Goal: Task Accomplishment & Management: Complete application form

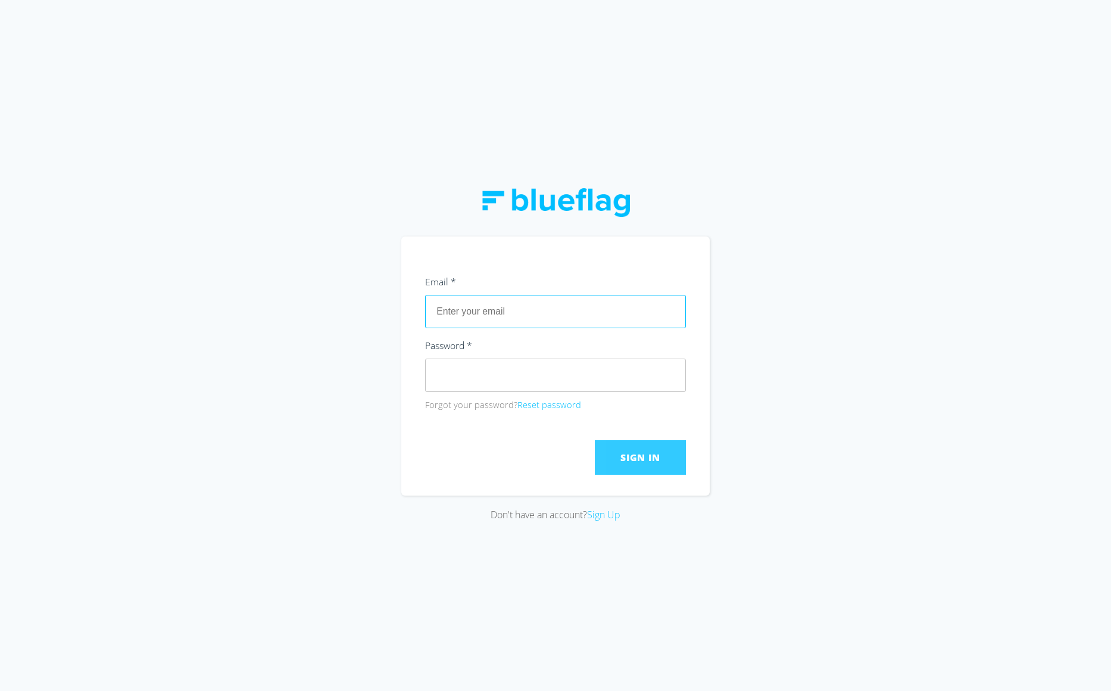
type input "[EMAIL_ADDRESS][DOMAIN_NAME]"
click at [622, 447] on button "Sign In" at bounding box center [640, 457] width 91 height 35
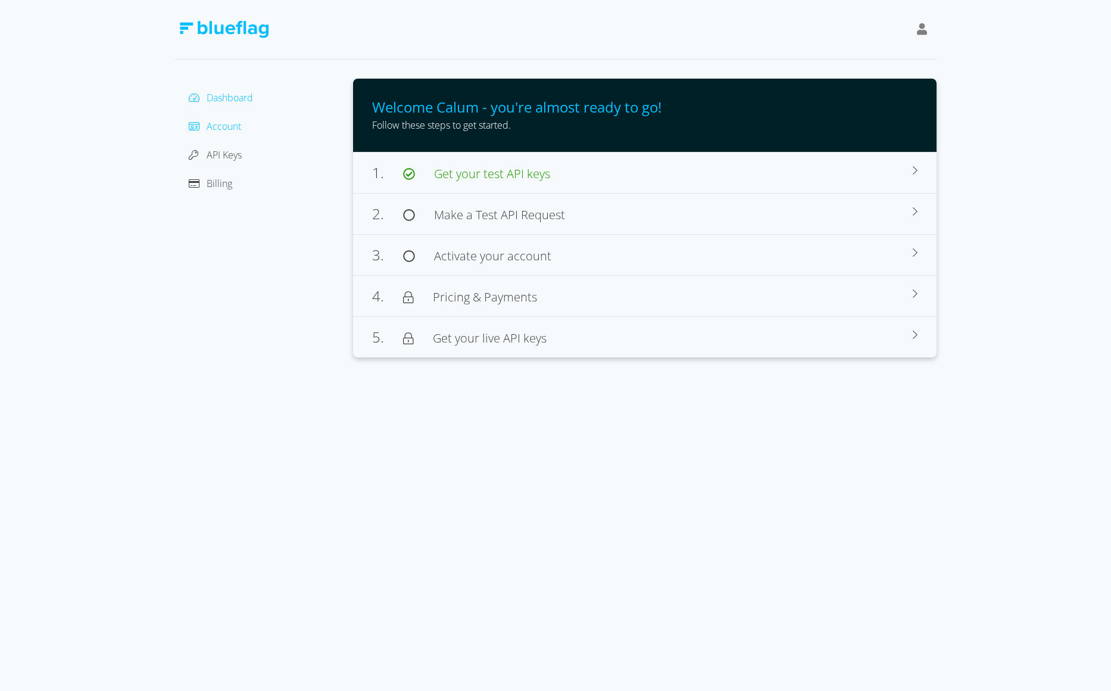
click at [227, 128] on span "Account" at bounding box center [224, 126] width 35 height 13
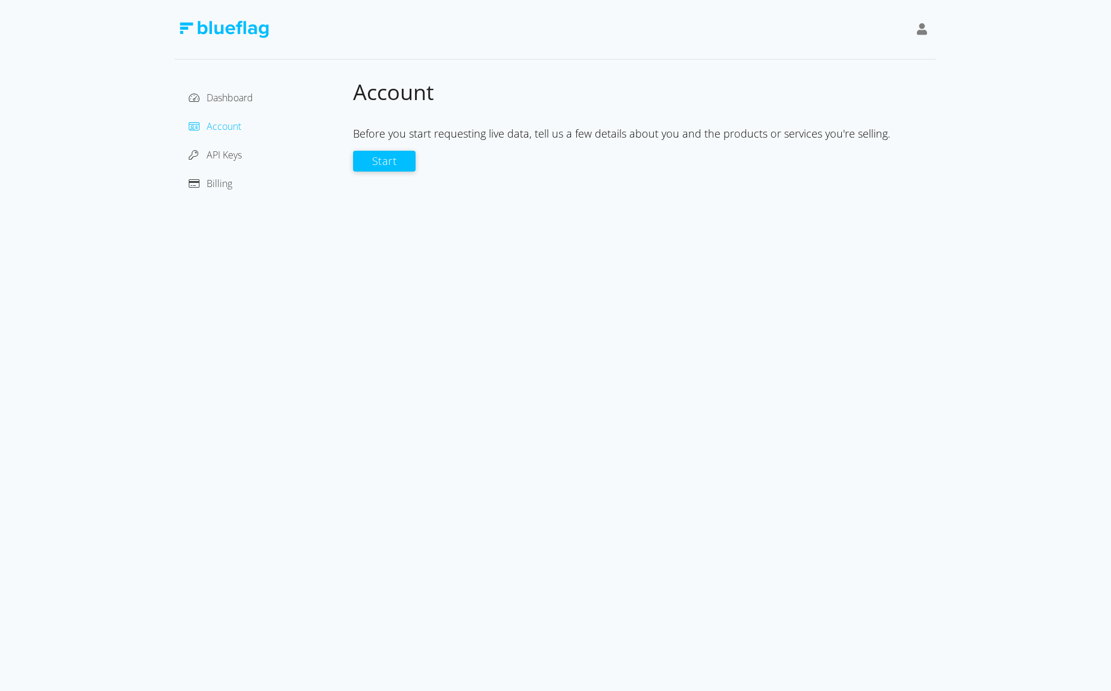
click at [221, 127] on span "Account" at bounding box center [224, 126] width 35 height 13
click at [399, 160] on button "Start" at bounding box center [384, 160] width 63 height 21
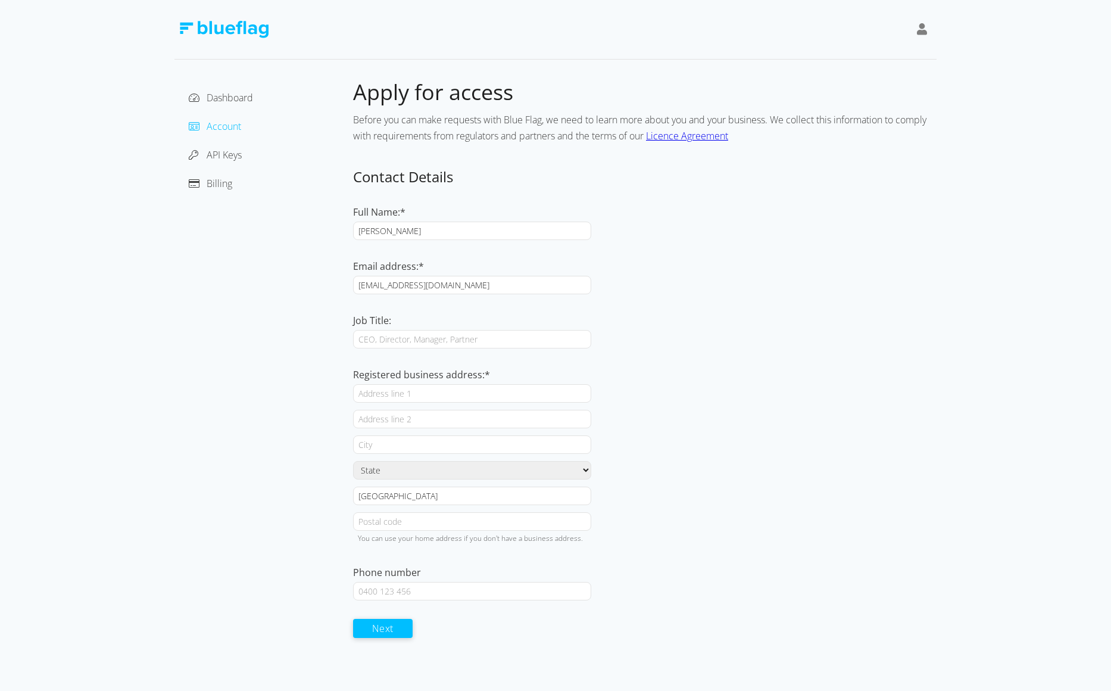
click at [925, 26] on icon at bounding box center [922, 29] width 11 height 12
drag, startPoint x: 706, startPoint y: 450, endPoint x: 701, endPoint y: 444, distance: 7.3
click at [706, 450] on div at bounding box center [645, 444] width 584 height 18
click at [422, 394] on input "Registered business address:*" at bounding box center [472, 393] width 238 height 18
type input "[STREET_ADDRESS]"
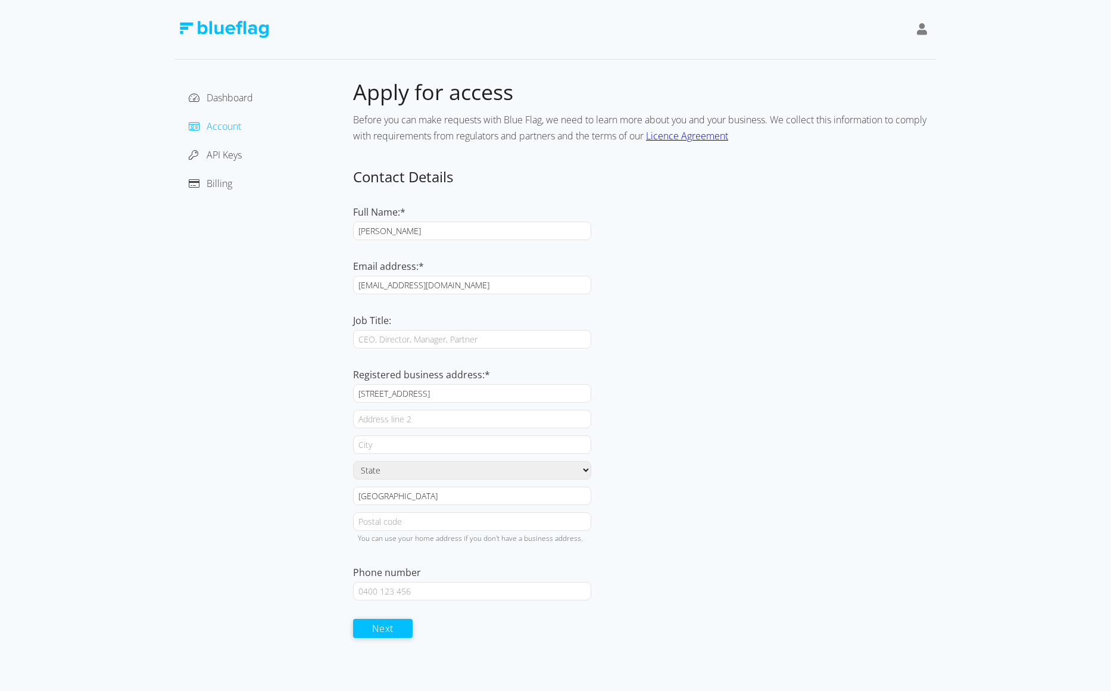
type input "[STREET_ADDRESS]"
type input "[PERSON_NAME] South"
select select "VIC"
type input "3805"
type input "0411411958"
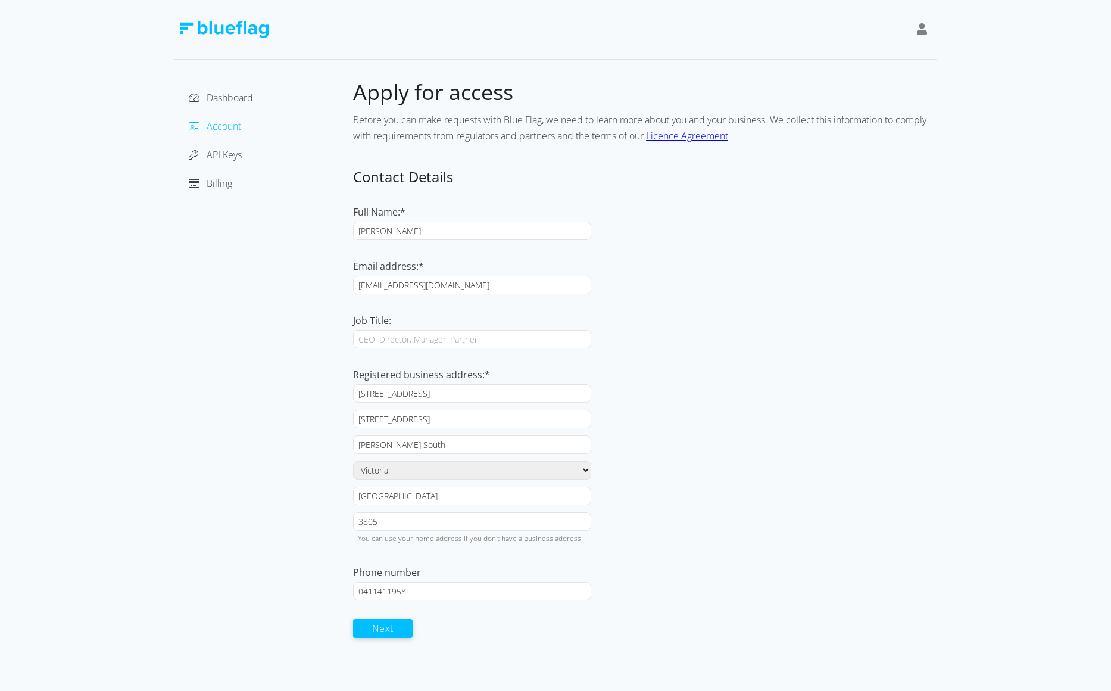
click at [450, 420] on input "[STREET_ADDRESS]" at bounding box center [472, 419] width 238 height 18
click at [441, 399] on input "[STREET_ADDRESS]" at bounding box center [472, 393] width 238 height 18
click at [367, 393] on input "[STREET_ADDRESS]" at bounding box center [472, 393] width 238 height 18
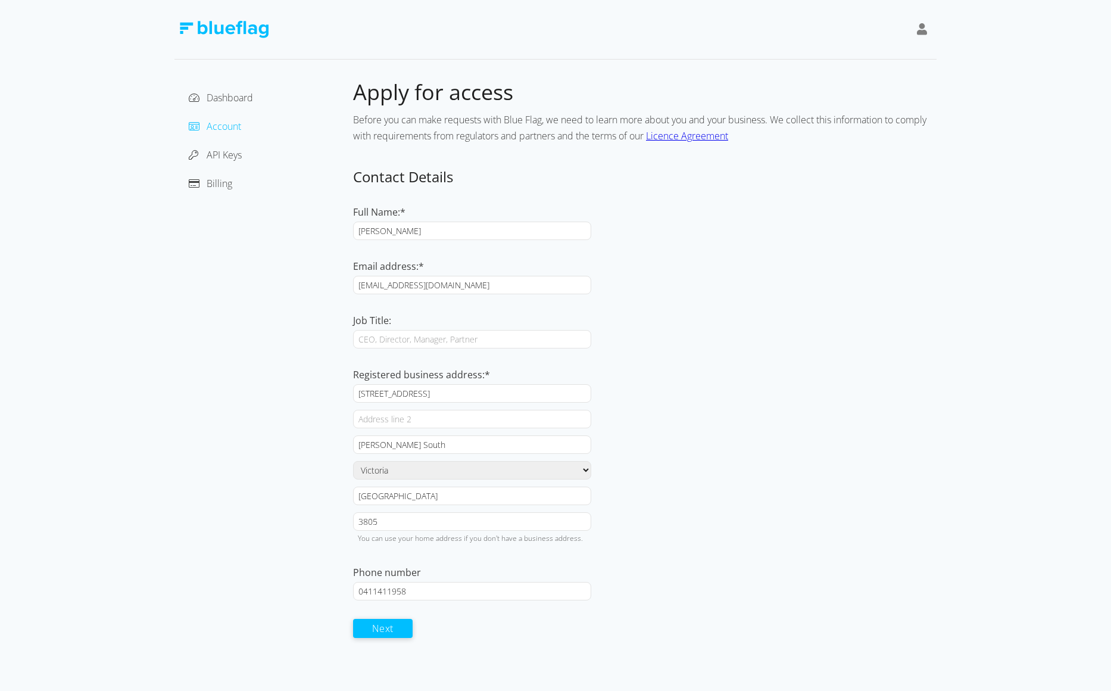
drag, startPoint x: 367, startPoint y: 393, endPoint x: 422, endPoint y: 398, distance: 54.4
click at [422, 398] on input "[STREET_ADDRESS]" at bounding box center [472, 393] width 238 height 18
type input "5"
type input "Princes Hwy"
drag, startPoint x: 404, startPoint y: 441, endPoint x: 377, endPoint y: 445, distance: 27.1
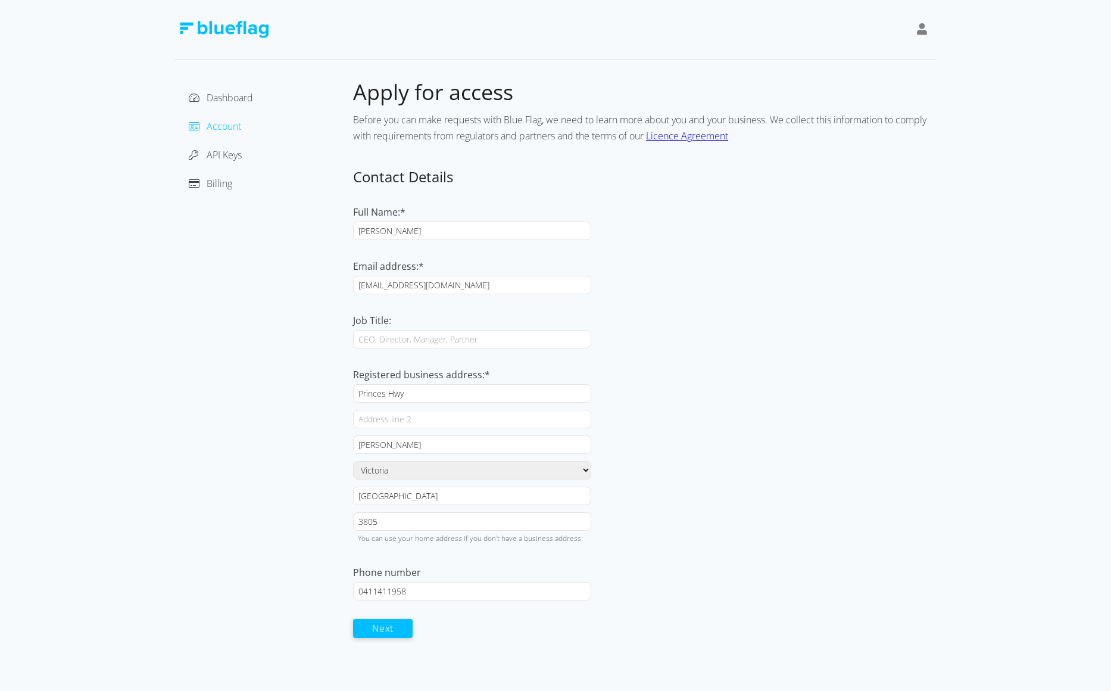
click at [377, 445] on input "[PERSON_NAME]" at bounding box center [472, 444] width 238 height 18
type input "[PERSON_NAME]"
click at [432, 601] on form "Contact Details Full Name:* [PERSON_NAME] Email address:* [EMAIL_ADDRESS][DOMAI…" at bounding box center [645, 402] width 584 height 471
click at [428, 591] on input "0411411958" at bounding box center [472, 591] width 238 height 18
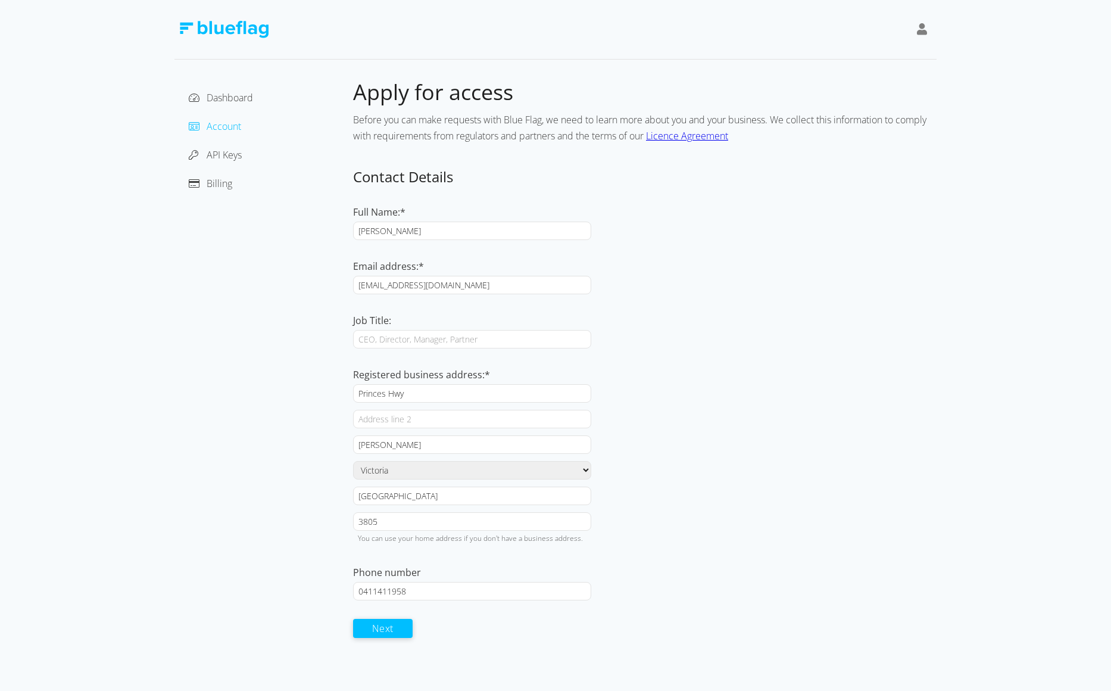
click at [428, 591] on input "0411411958" at bounding box center [472, 591] width 238 height 18
click at [404, 631] on button "Next" at bounding box center [383, 627] width 60 height 19
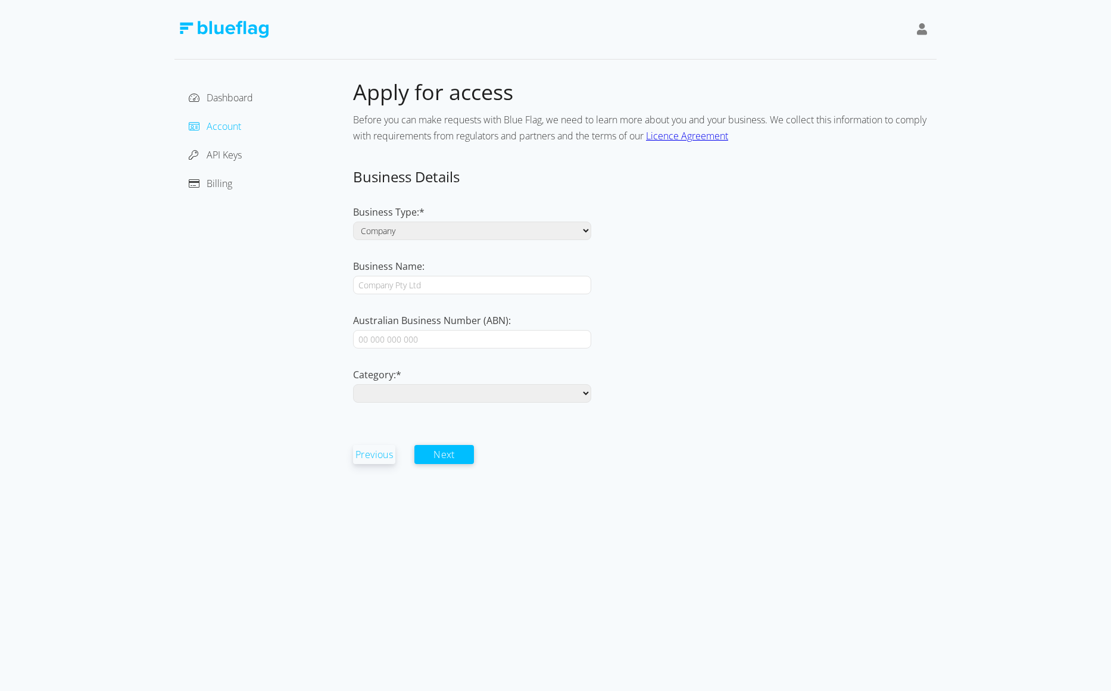
click at [541, 393] on select "Aftermarket Auctions Dealership Finance Fleet Insurance & Roadside Assist Leasi…" at bounding box center [472, 393] width 238 height 18
select select "other"
click at [353, 384] on select "Aftermarket Auctions Dealership Finance Fleet Insurance & Roadside Assist Leasi…" at bounding box center [472, 393] width 238 height 18
click at [455, 460] on button "Next" at bounding box center [444, 453] width 60 height 19
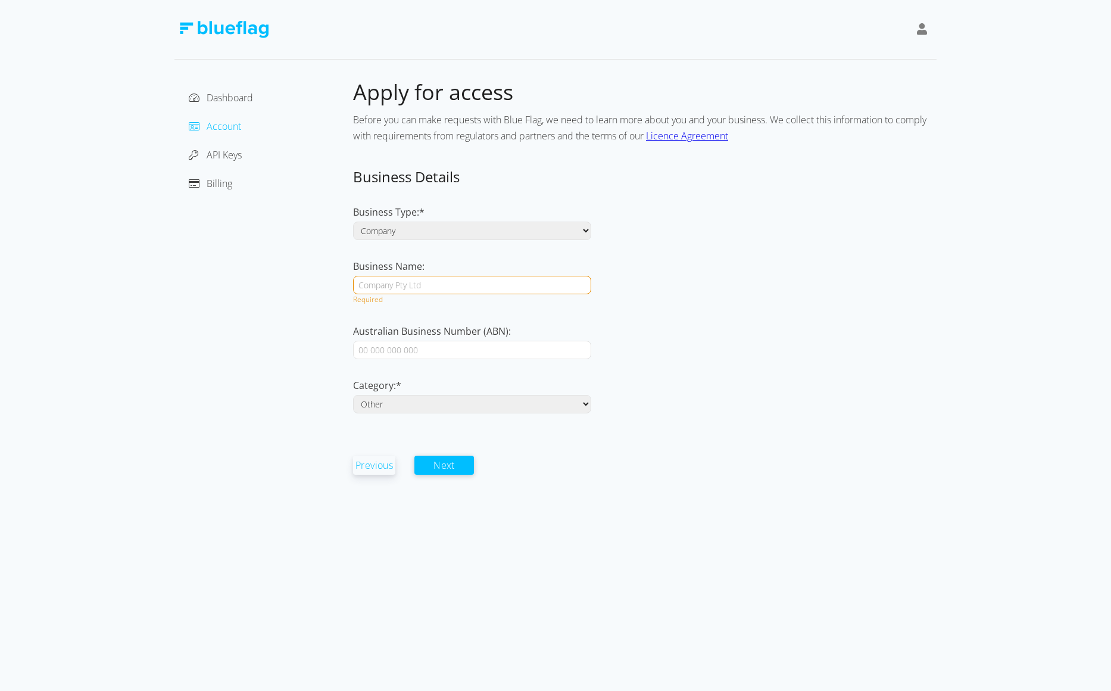
click at [428, 290] on input "Business Name:" at bounding box center [472, 285] width 238 height 18
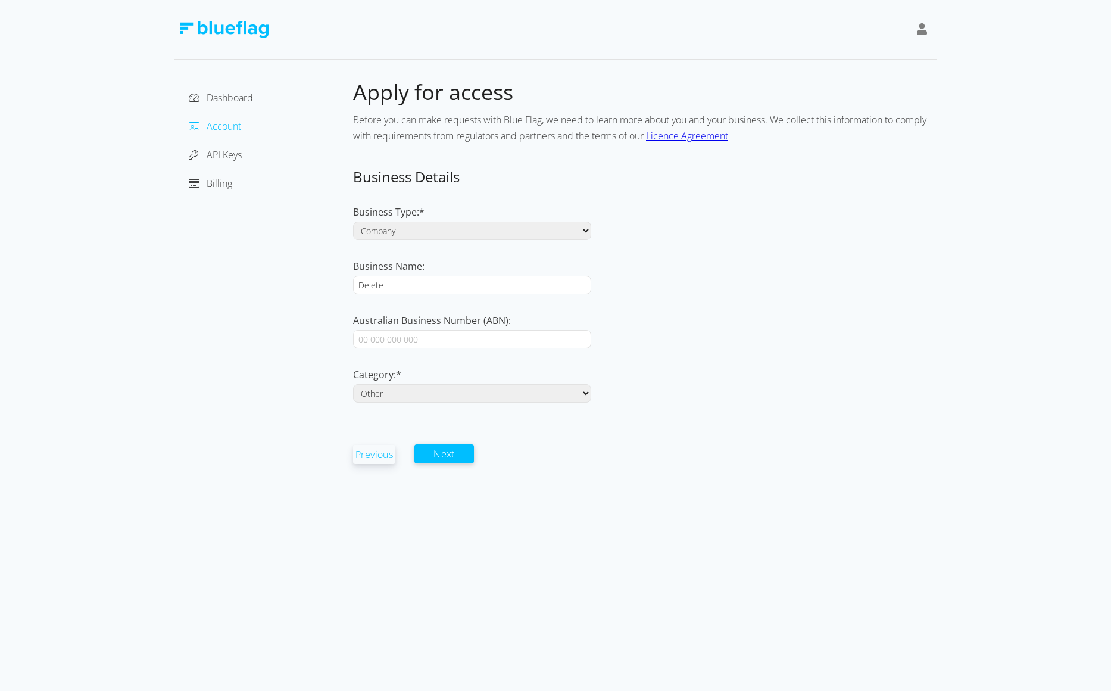
type input "Delete"
click at [448, 461] on button "Next" at bounding box center [444, 453] width 60 height 19
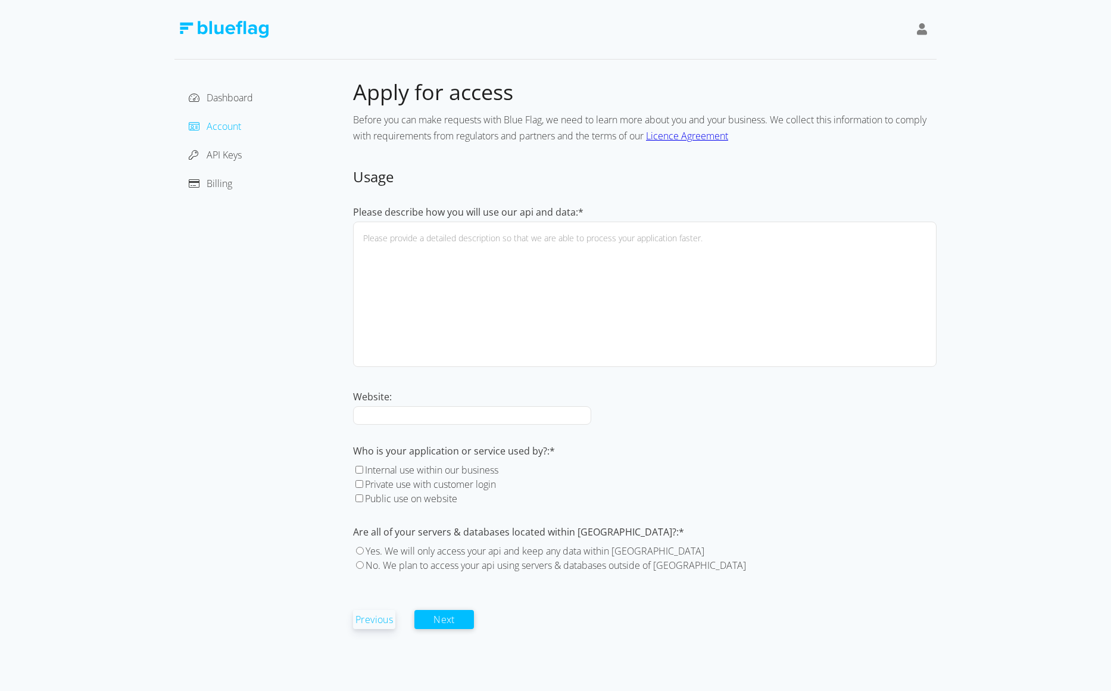
click at [447, 242] on textarea "Please describe how you will use our api and data:*" at bounding box center [645, 293] width 584 height 145
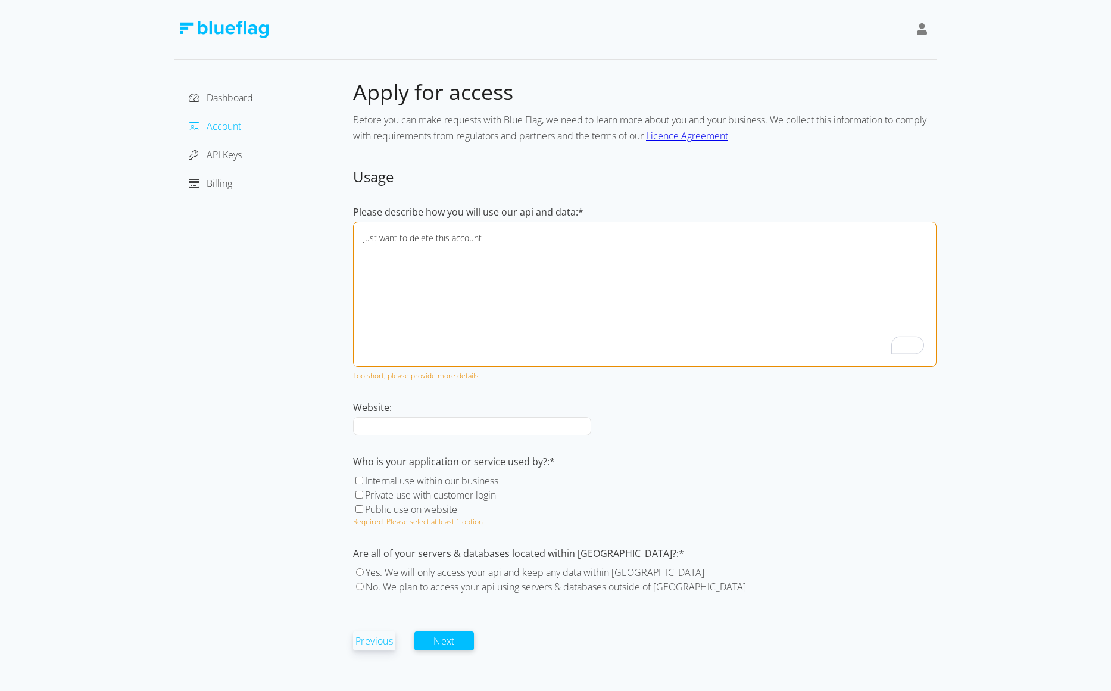
click at [578, 267] on textarea "just want to delete this account" at bounding box center [645, 293] width 584 height 145
paste textarea "just want to delete this account"
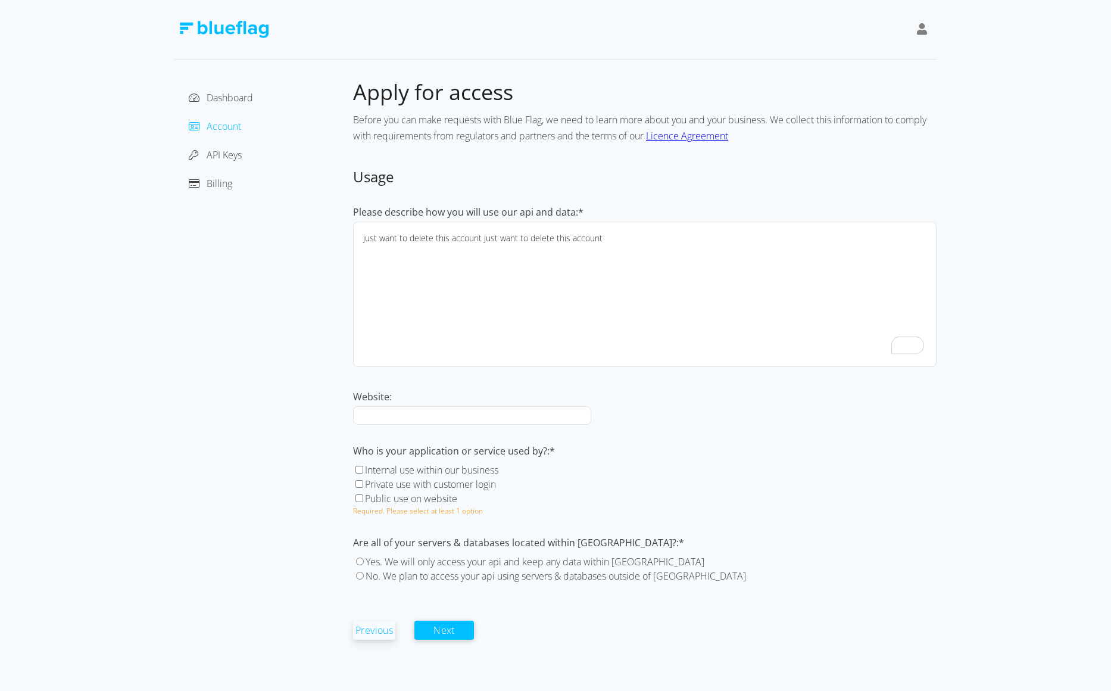
paste textarea "just want to delete this account"
type textarea "just want to delete this account just want to delete this account just want to …"
click at [443, 470] on label "Internal use within our business" at bounding box center [431, 469] width 133 height 13
click at [363, 470] on input "Internal use within our business" at bounding box center [359, 470] width 8 height 8
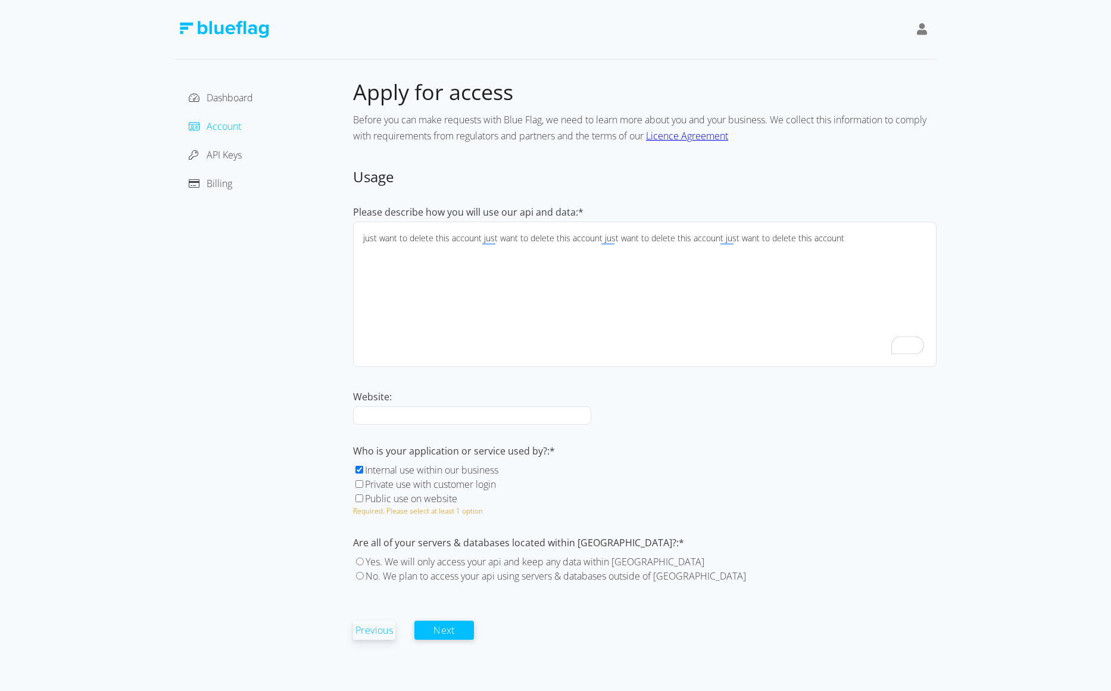
checkbox input "true"
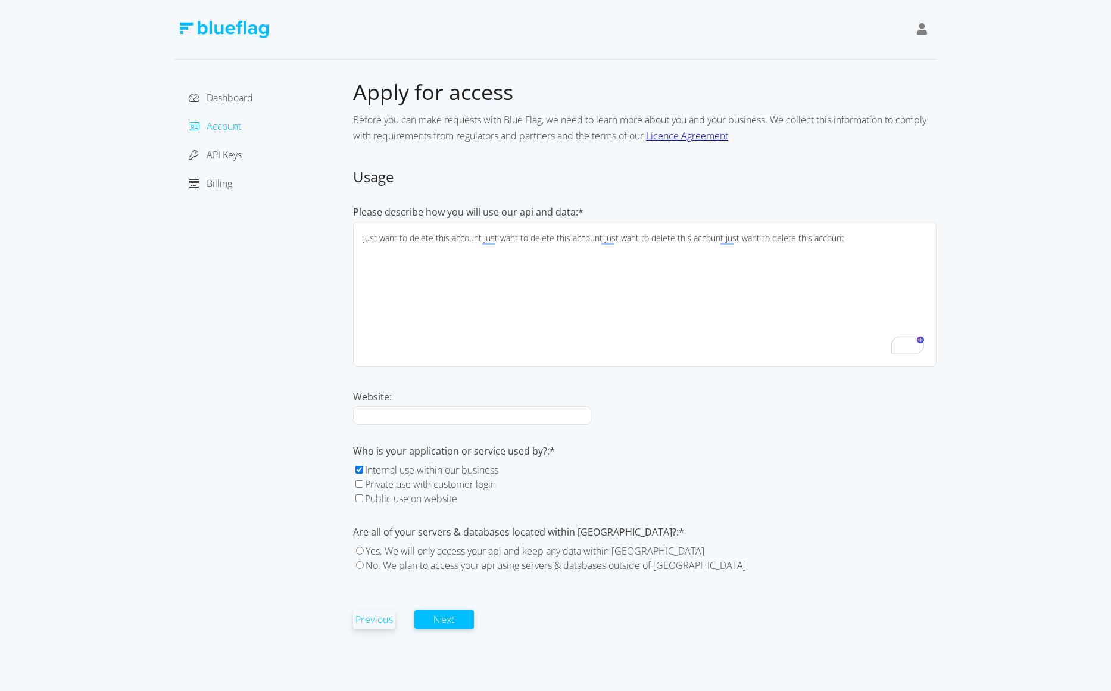
click at [366, 564] on label "No. We plan to access your api using servers & databases outside of [GEOGRAPHIC…" at bounding box center [556, 565] width 380 height 13
click at [364, 564] on input "No. We plan to access your api using servers & databases outside of [GEOGRAPHIC…" at bounding box center [360, 565] width 8 height 8
radio input "true"
drag, startPoint x: 458, startPoint y: 619, endPoint x: 567, endPoint y: 535, distance: 136.7
click at [589, 526] on form "Usage Please describe how you will use our api and data:* just want to delete t…" at bounding box center [645, 398] width 584 height 462
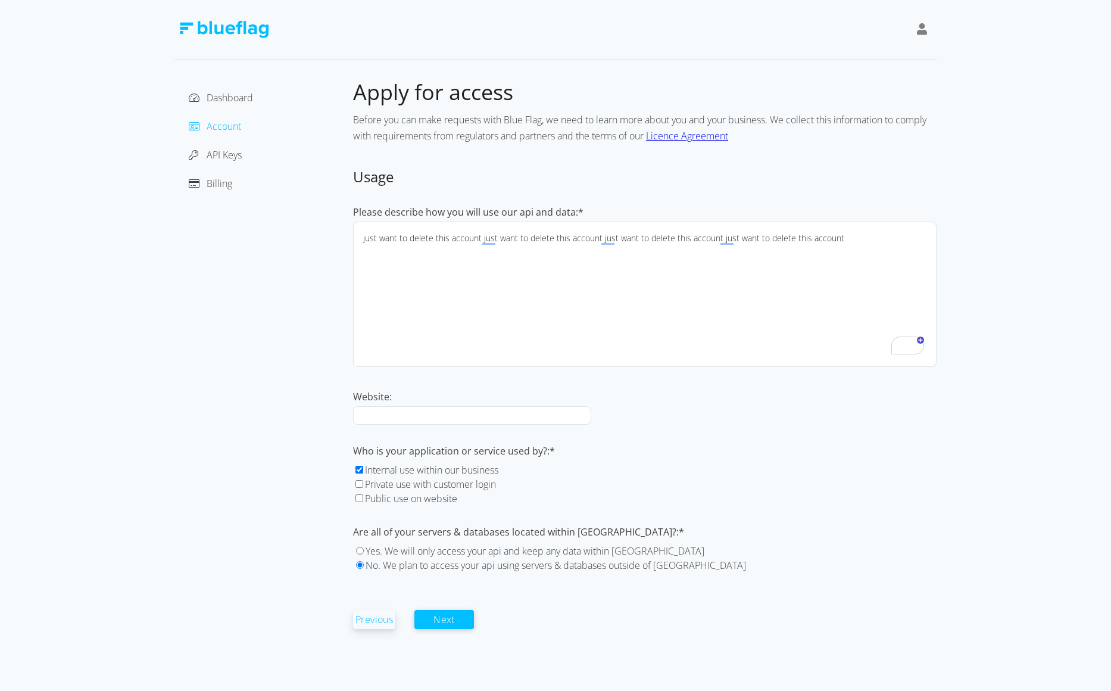
click at [488, 554] on label "Yes. We will only access your api and keep any data within [GEOGRAPHIC_DATA]" at bounding box center [535, 550] width 339 height 13
click at [364, 554] on input "Yes. We will only access your api and keep any data within [GEOGRAPHIC_DATA]" at bounding box center [360, 551] width 8 height 8
radio input "true"
click at [455, 620] on button "Next" at bounding box center [444, 618] width 60 height 19
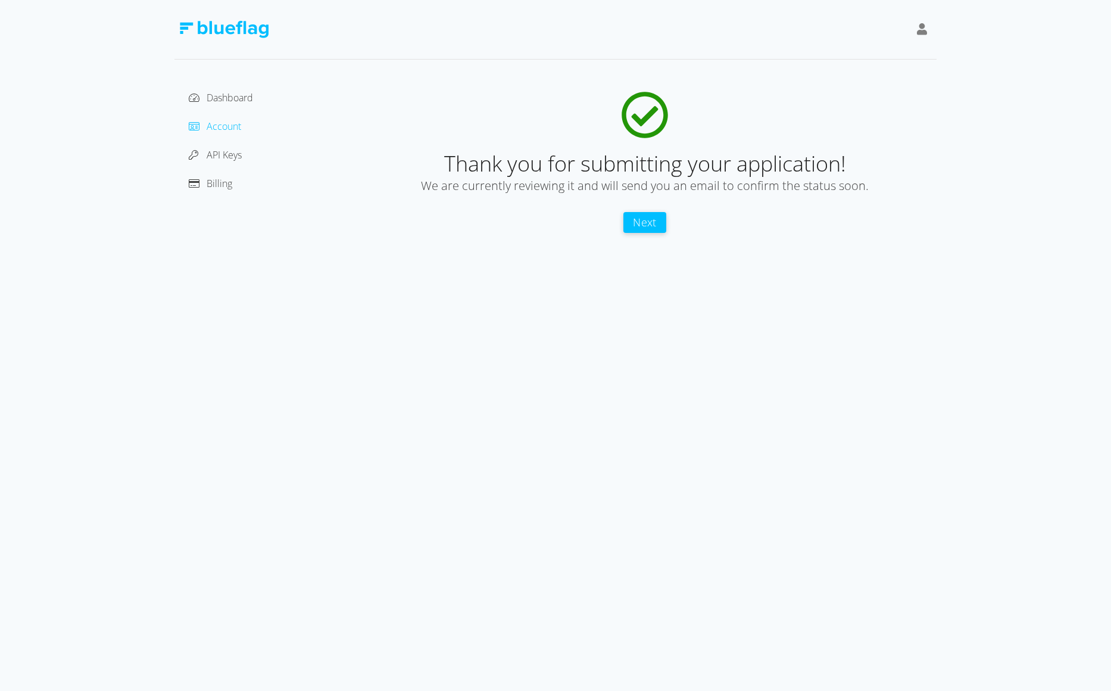
click at [648, 226] on button "Next" at bounding box center [644, 222] width 43 height 21
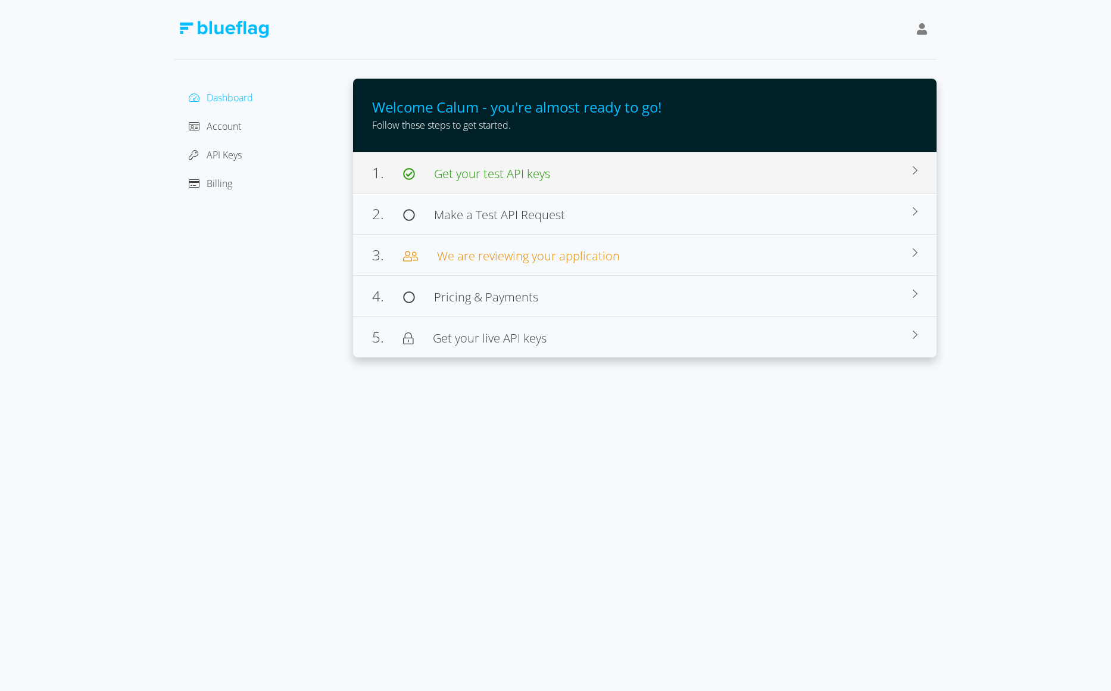
click at [528, 183] on div "1. Get your test API keys" at bounding box center [642, 172] width 541 height 21
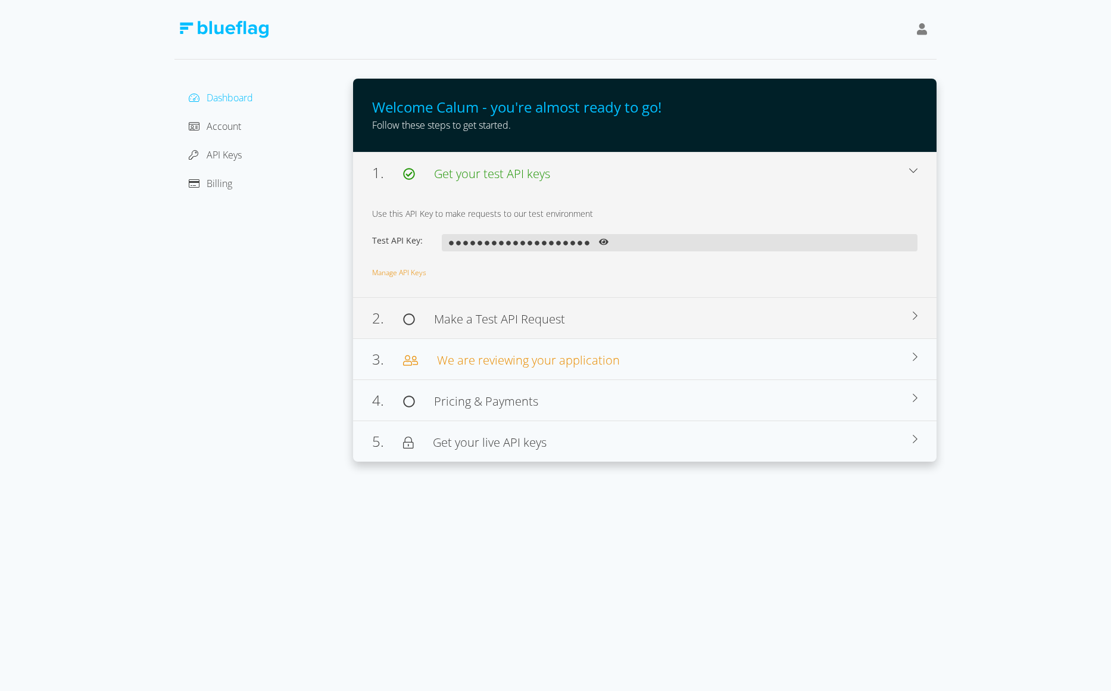
click at [551, 316] on span "Make a Test API Request" at bounding box center [499, 319] width 131 height 16
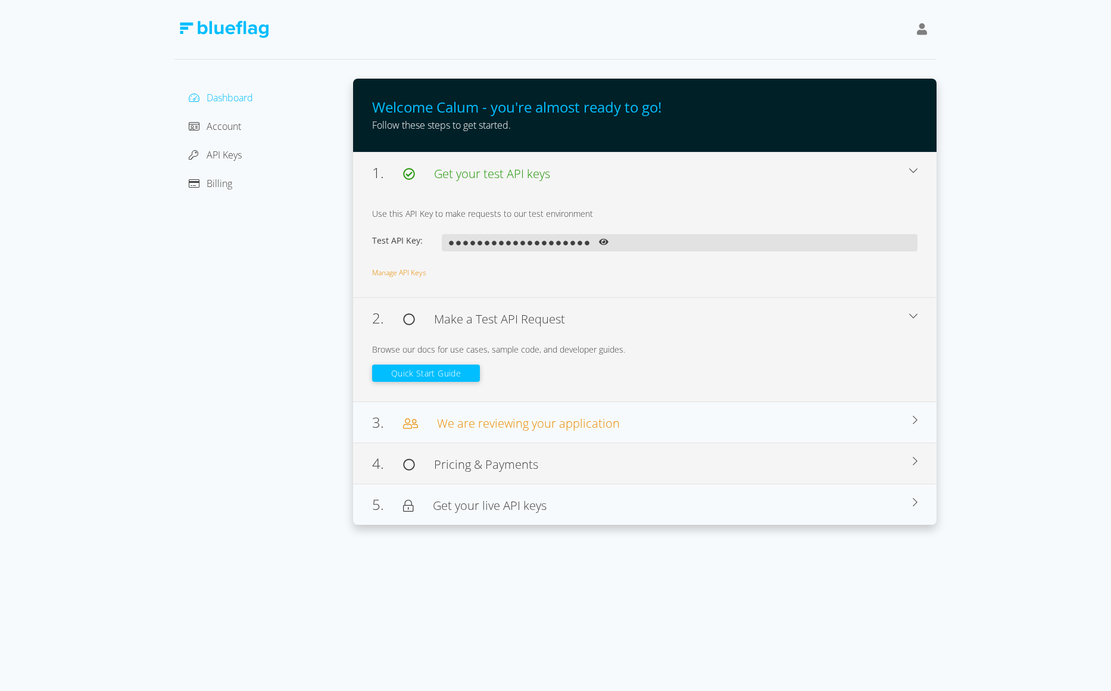
click at [535, 460] on span "Pricing & Payments" at bounding box center [486, 464] width 104 height 16
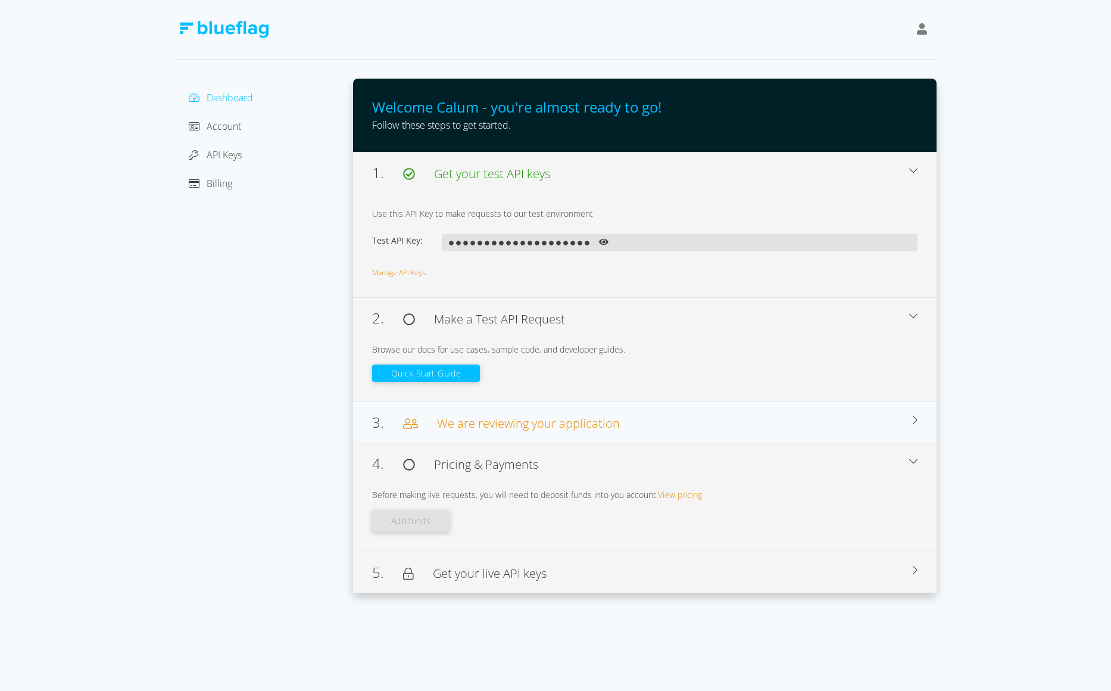
click at [544, 577] on span "Get your live API keys" at bounding box center [490, 573] width 114 height 16
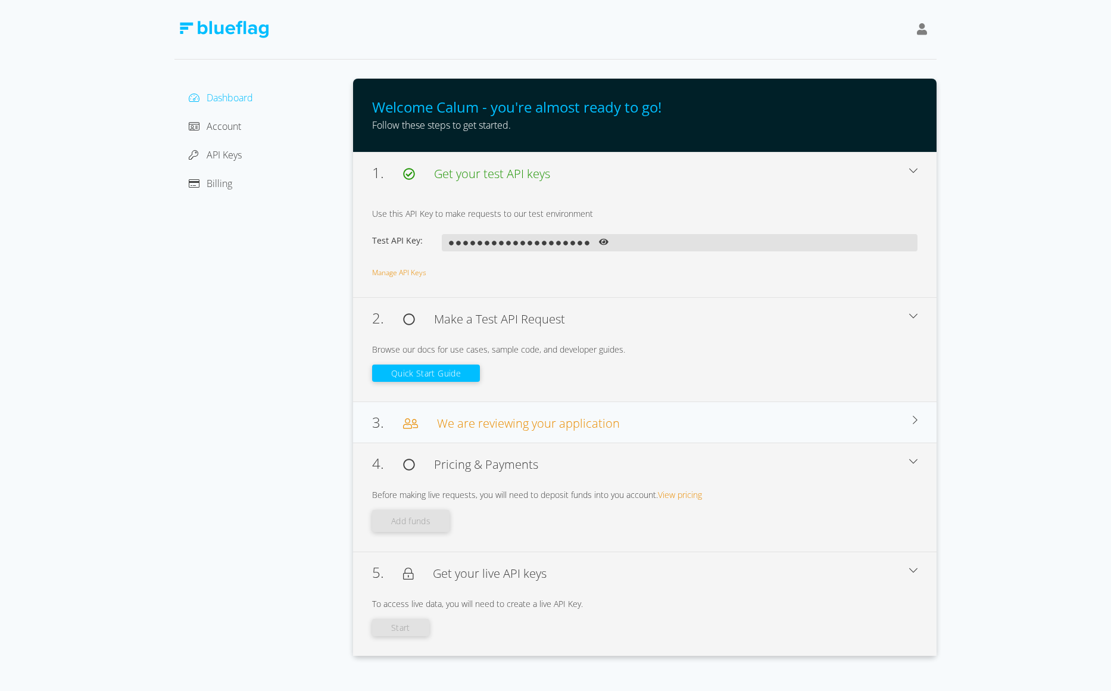
click at [927, 30] on div at bounding box center [922, 29] width 20 height 27
click at [862, 60] on div "[PERSON_NAME]" at bounding box center [868, 59] width 100 height 14
click at [220, 119] on div "Account" at bounding box center [264, 126] width 160 height 19
click at [215, 124] on span "Account" at bounding box center [224, 126] width 35 height 13
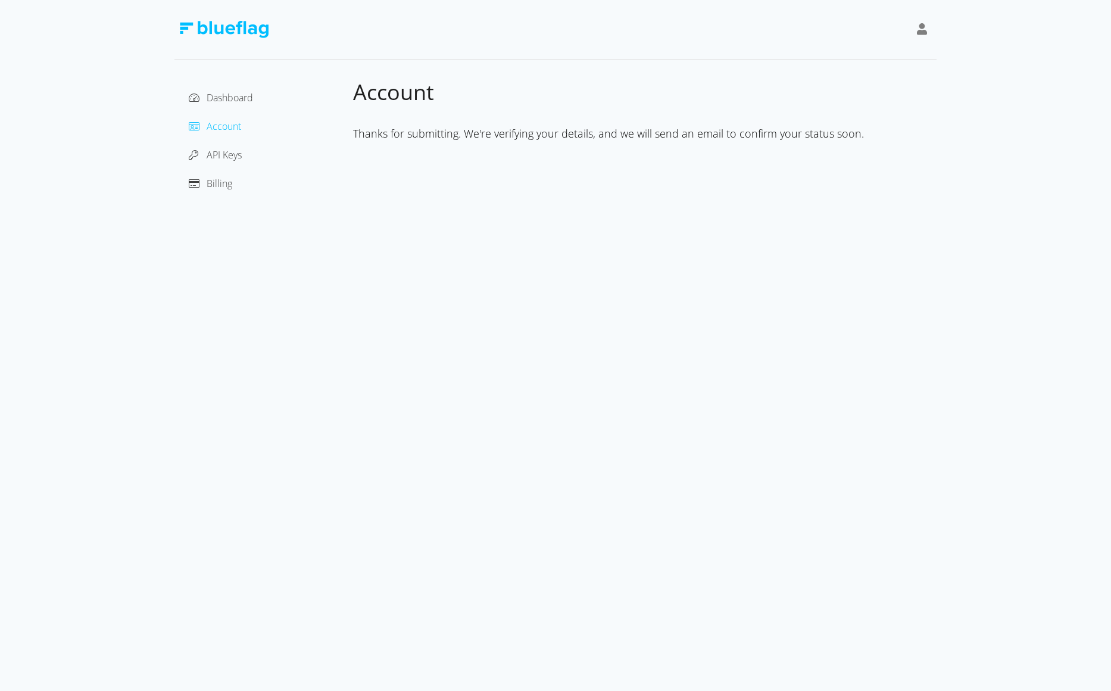
click at [217, 128] on span "Account" at bounding box center [224, 126] width 35 height 13
click at [219, 155] on span "API Keys" at bounding box center [224, 154] width 35 height 13
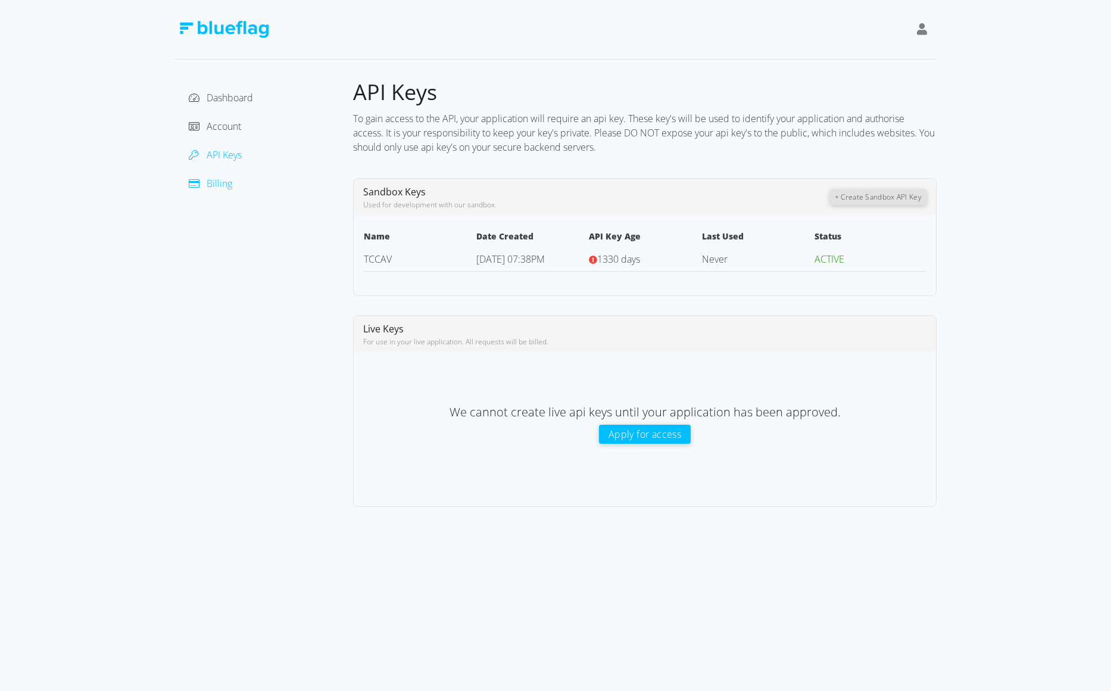
click at [217, 183] on span "Billing" at bounding box center [220, 183] width 26 height 13
